Goal: Task Accomplishment & Management: Manage account settings

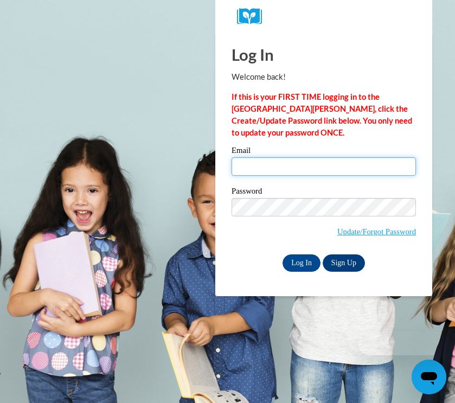
type input "thecrgshow@gmail.com"
click at [304, 174] on input "thecrgshow@gmail.com" at bounding box center [323, 166] width 184 height 18
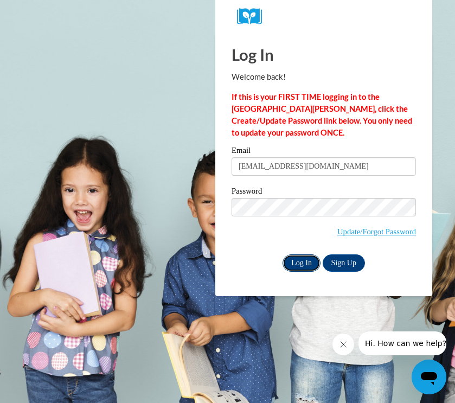
click at [296, 267] on input "Log In" at bounding box center [301, 262] width 38 height 17
